Goal: Task Accomplishment & Management: Use online tool/utility

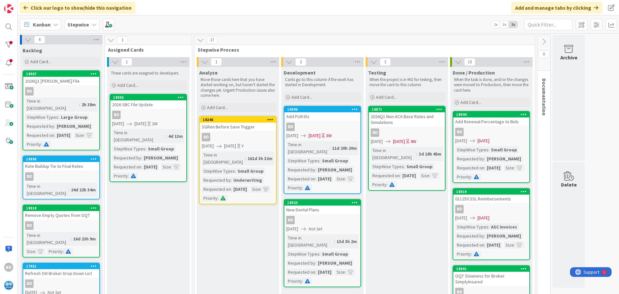
scroll to position [9, 0]
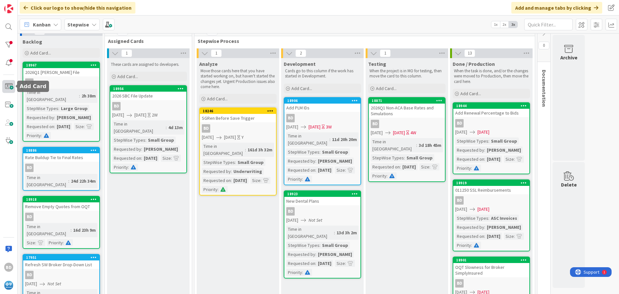
click at [6, 83] on span at bounding box center [8, 86] width 13 height 13
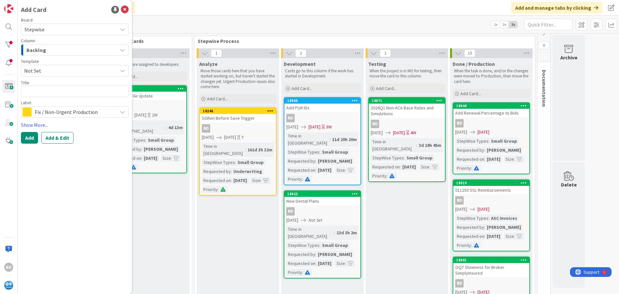
click at [36, 91] on textarea at bounding box center [75, 91] width 108 height 12
type textarea "x"
type textarea "U"
type textarea "x"
type textarea "Up"
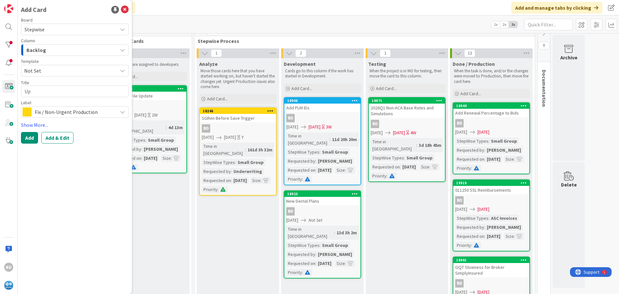
type textarea "x"
type textarea "Upd"
type textarea "x"
type textarea "Upda"
type textarea "x"
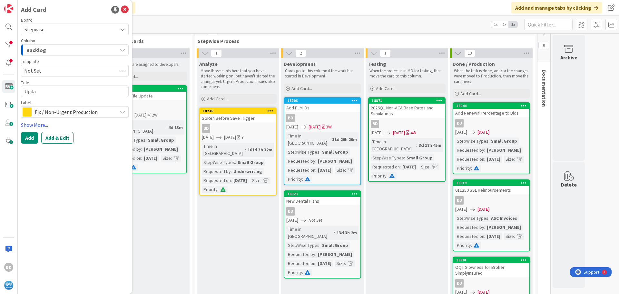
type textarea "Updat"
type textarea "x"
type textarea "Update"
type textarea "x"
type textarea "Update"
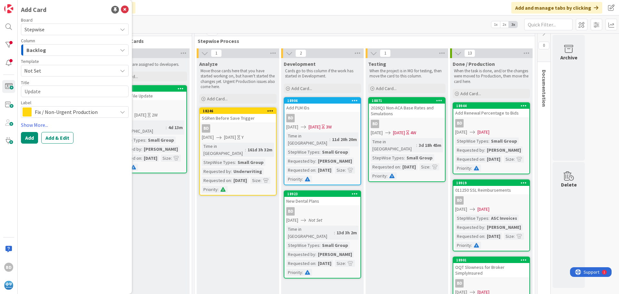
type textarea "x"
type textarea "Update S"
type textarea "x"
type textarea "Update SB"
type textarea "x"
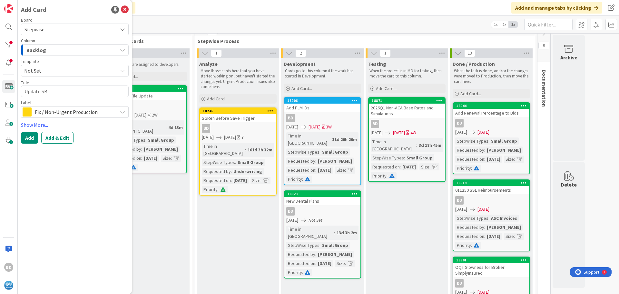
type textarea "Update SBC"
type textarea "x"
type textarea "Update SBC"
type textarea "x"
type textarea "Update SBC L"
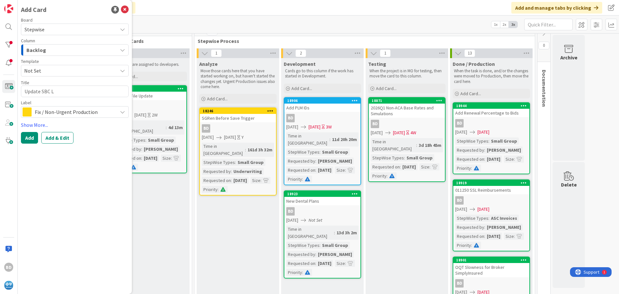
type textarea "x"
type textarea "Update SBC Li"
type textarea "x"
type textarea "Update SBC Lin"
type textarea "x"
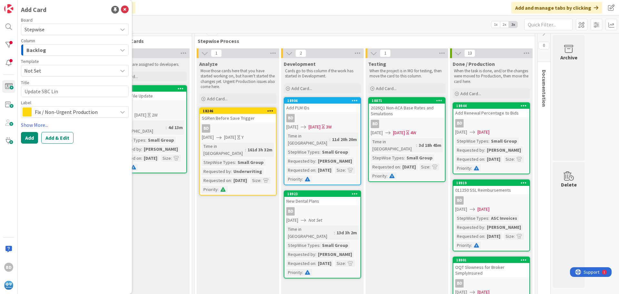
type textarea "Update SBC Link"
type textarea "x"
type textarea "Update SBC Links"
type textarea "x"
type textarea "Update SBC Links i"
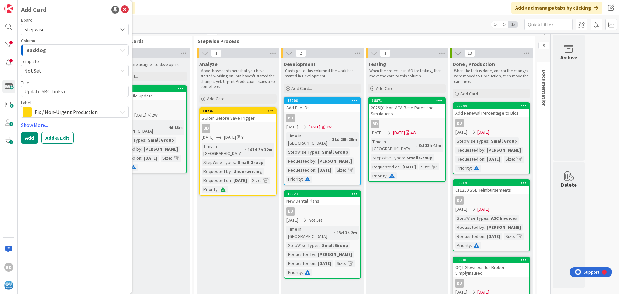
type textarea "x"
type textarea "Update SBC Links in"
type textarea "x"
type textarea "Update SBC Links in"
type textarea "x"
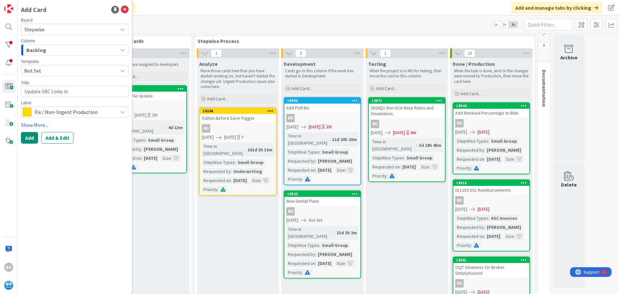
type textarea "Update SBC Links in O"
type textarea "x"
type textarea "Update SBC Links in OQ"
type textarea "x"
type textarea "Update SBC Links in OQT"
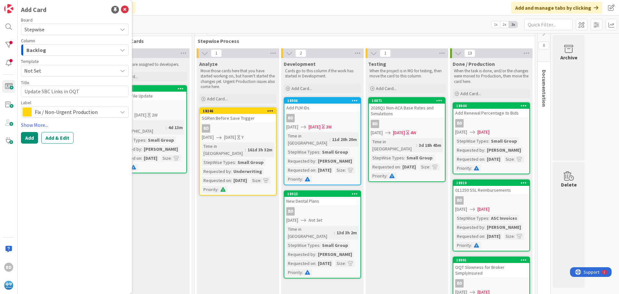
click at [51, 110] on span "Fix / Non-Urgent Production" at bounding box center [74, 111] width 79 height 9
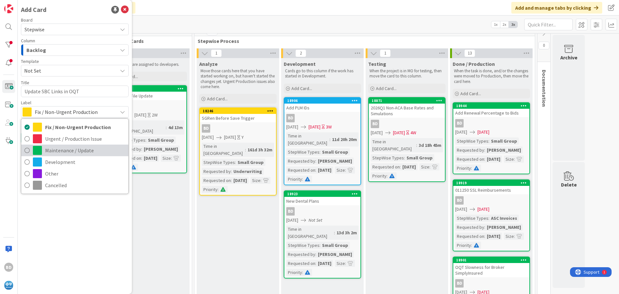
click at [59, 153] on span "Maintenance / Update" at bounding box center [85, 150] width 80 height 10
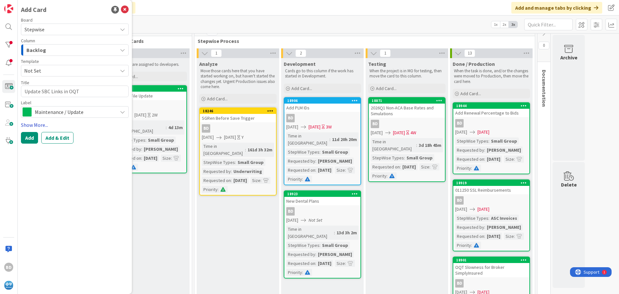
click at [34, 124] on link "Show More..." at bounding box center [75, 125] width 108 height 8
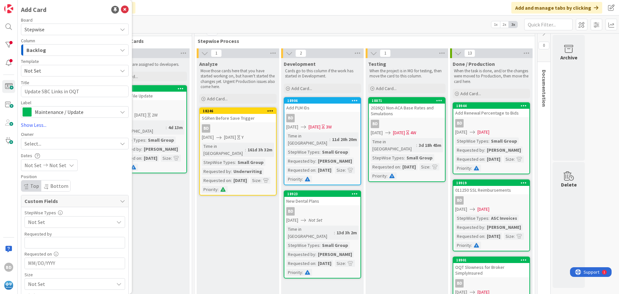
click at [34, 144] on span "Select..." at bounding box center [32, 144] width 17 height 8
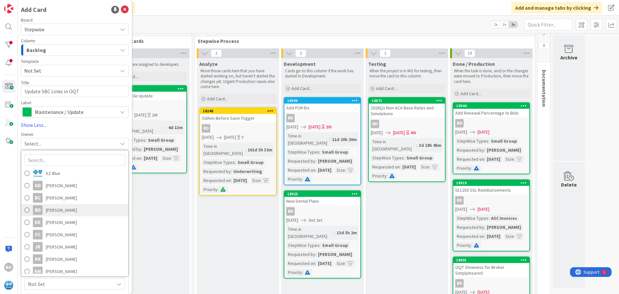
click at [49, 208] on span "[PERSON_NAME]" at bounding box center [61, 210] width 31 height 10
type textarea "x"
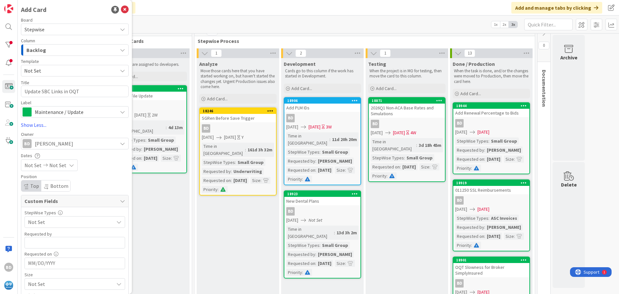
click at [38, 160] on div "Not Set Not Set" at bounding box center [49, 165] width 57 height 12
click at [45, 232] on td "15" at bounding box center [47, 233] width 13 height 12
type input "[DATE]"
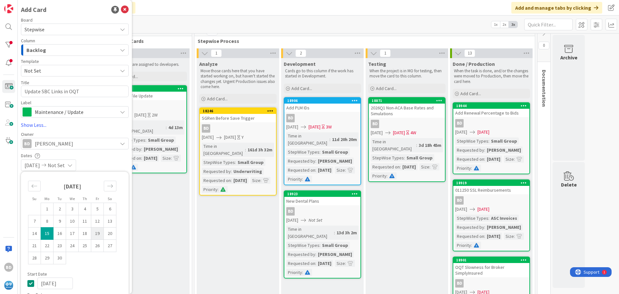
type textarea "x"
click at [110, 234] on td "20" at bounding box center [110, 233] width 13 height 12
type input "[DATE]"
click at [93, 163] on div "[DATE] [DATE]" at bounding box center [75, 165] width 108 height 12
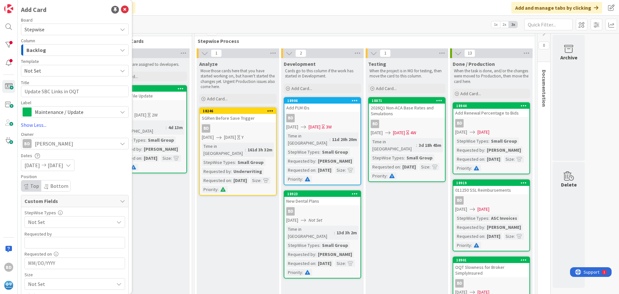
click at [93, 163] on div "[DATE] [DATE]" at bounding box center [75, 165] width 108 height 12
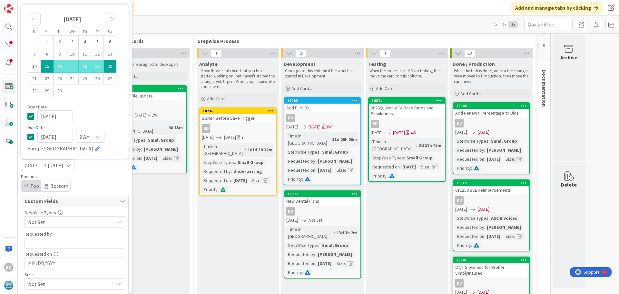
click at [103, 185] on div "Position Top Bottom" at bounding box center [75, 182] width 108 height 17
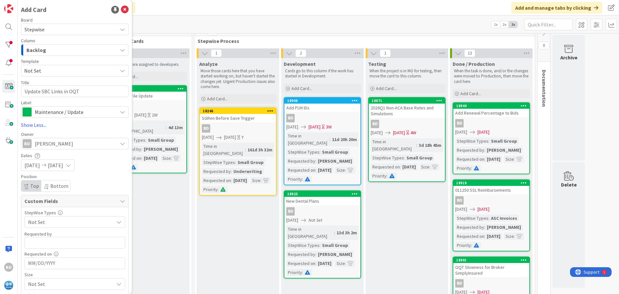
click at [71, 220] on span "Not Set" at bounding box center [69, 221] width 83 height 9
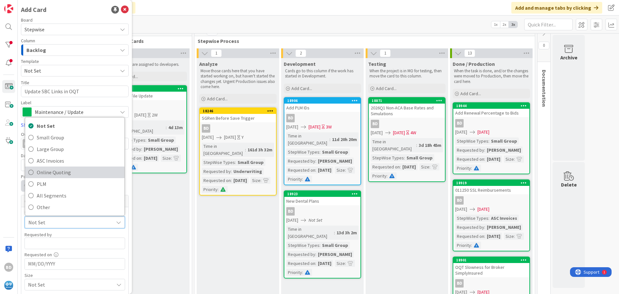
click at [51, 176] on span "Online Quoting" at bounding box center [79, 172] width 84 height 10
type textarea "x"
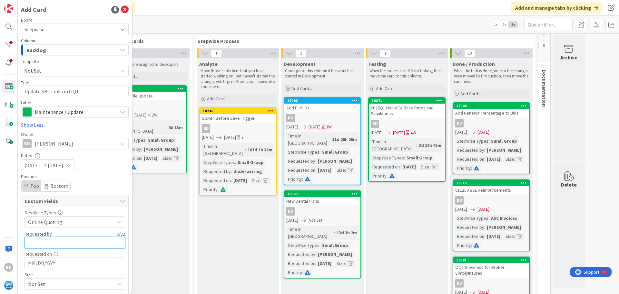
click at [55, 248] on input "text" at bounding box center [74, 243] width 101 height 12
type input "[PERSON_NAME]"
type textarea "x"
type input "[PERSON_NAME]"
click at [53, 259] on input "MM/DD/YYYY" at bounding box center [74, 263] width 93 height 11
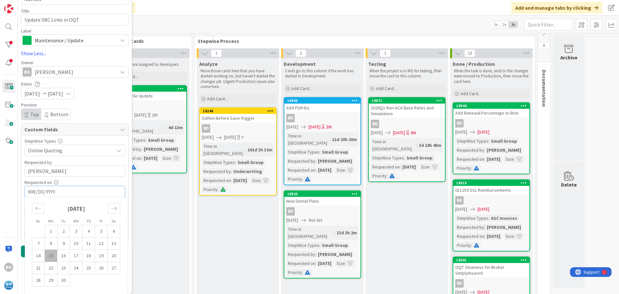
click at [47, 259] on td "15" at bounding box center [51, 255] width 13 height 12
type textarea "x"
type input "[DATE]"
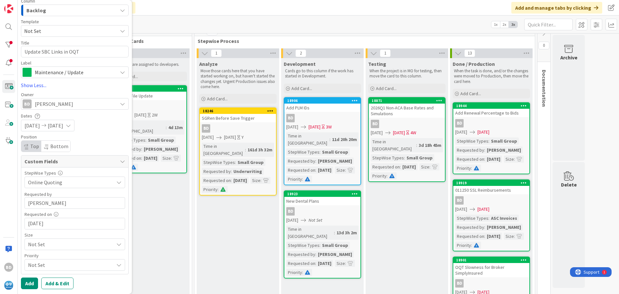
click at [41, 240] on span "Not Set" at bounding box center [69, 243] width 83 height 9
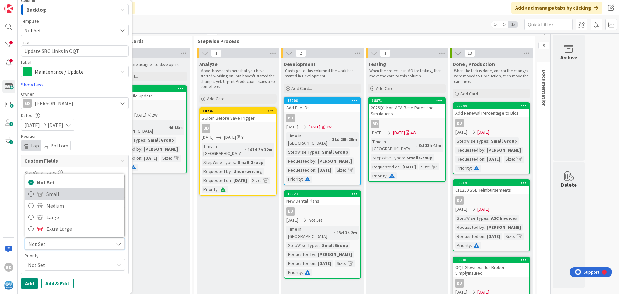
click at [50, 194] on span "Small" at bounding box center [83, 194] width 75 height 10
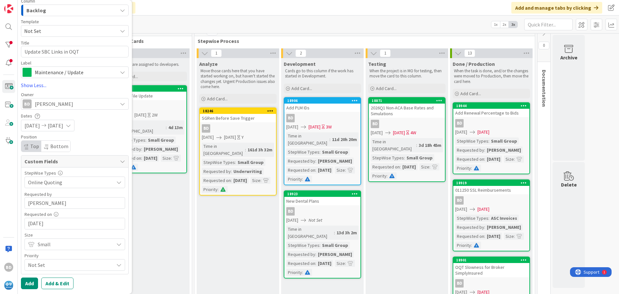
scroll to position [40, 0]
click at [49, 266] on span "Not Set" at bounding box center [69, 264] width 83 height 9
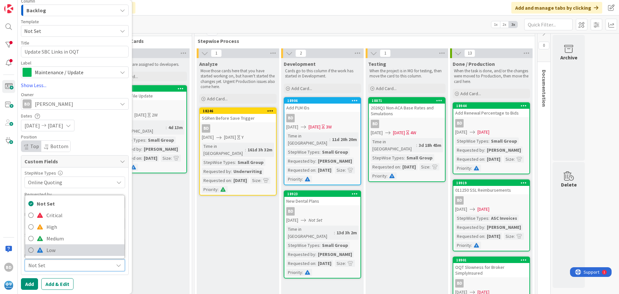
click at [50, 252] on span "Low" at bounding box center [83, 250] width 75 height 10
type textarea "x"
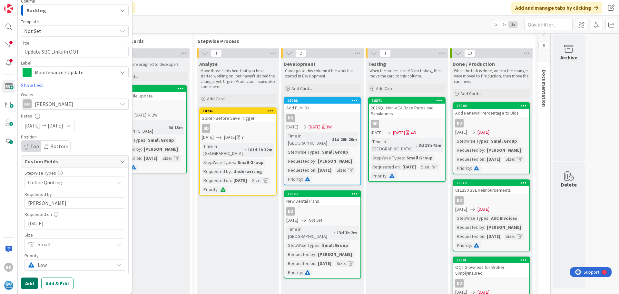
click at [31, 286] on button "Add" at bounding box center [29, 283] width 17 height 12
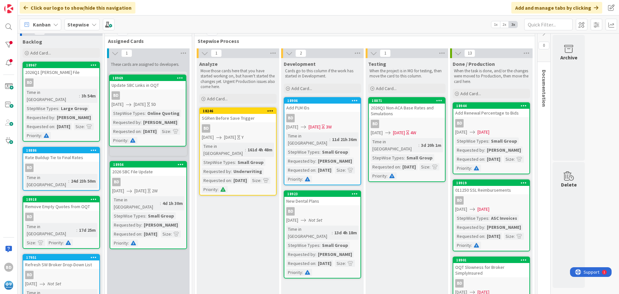
scroll to position [0, 0]
